Goal: Navigation & Orientation: Find specific page/section

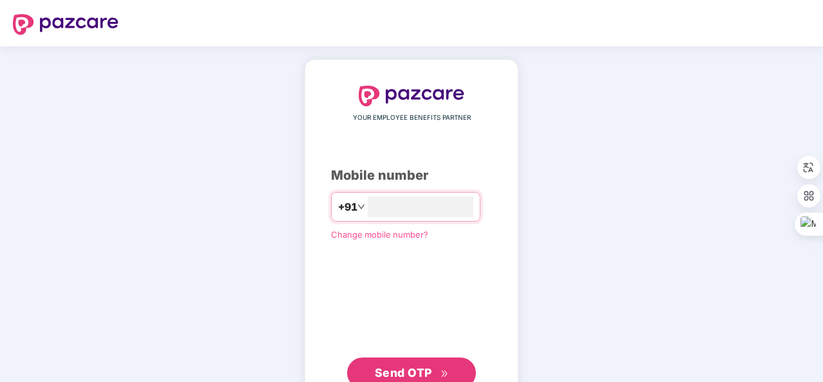
type input "**********"
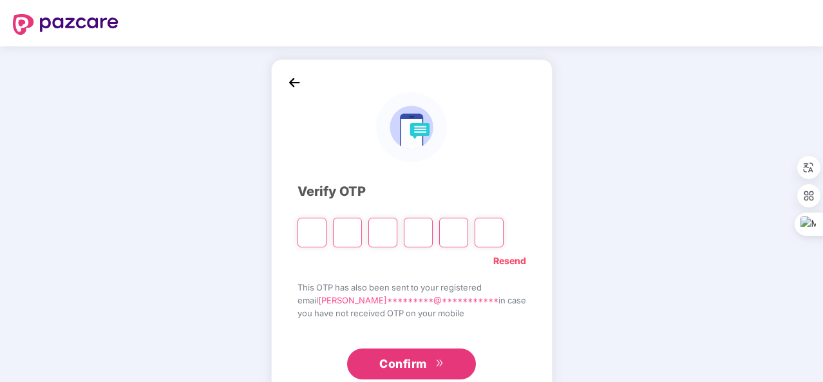
type input "*"
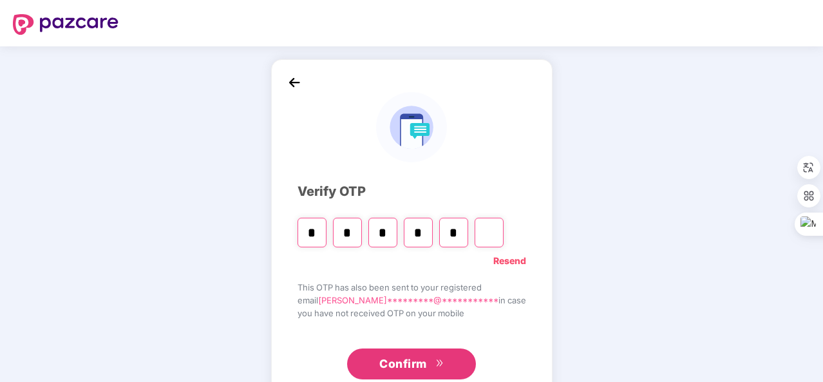
type input "*"
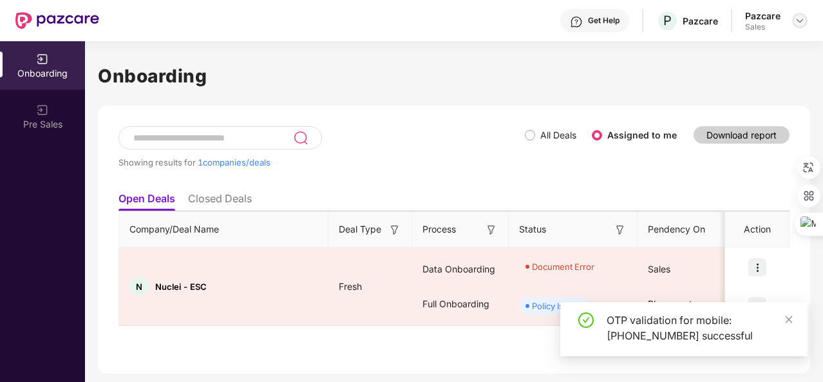
click at [799, 25] on img at bounding box center [800, 20] width 10 height 10
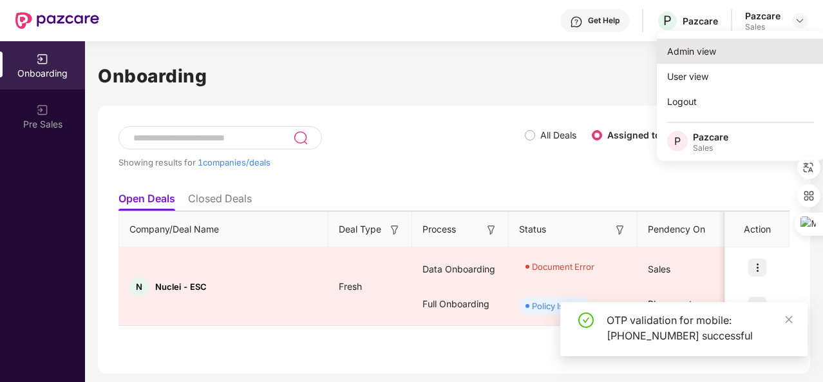
click at [745, 54] on div "Admin view" at bounding box center [741, 51] width 168 height 25
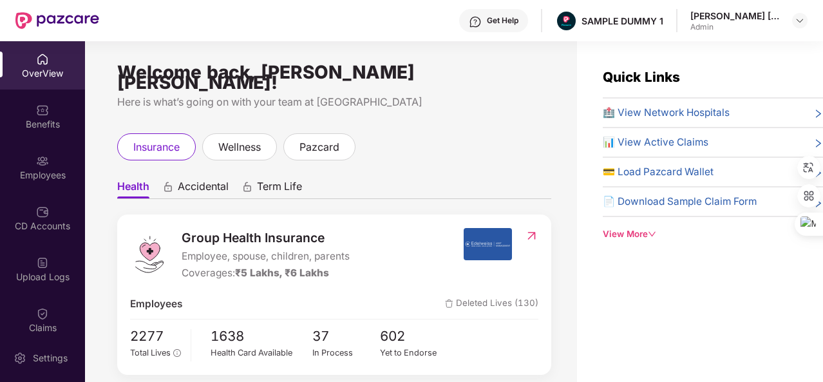
click at [50, 70] on div "OverView" at bounding box center [42, 73] width 85 height 13
